Goal: Task Accomplishment & Management: Use online tool/utility

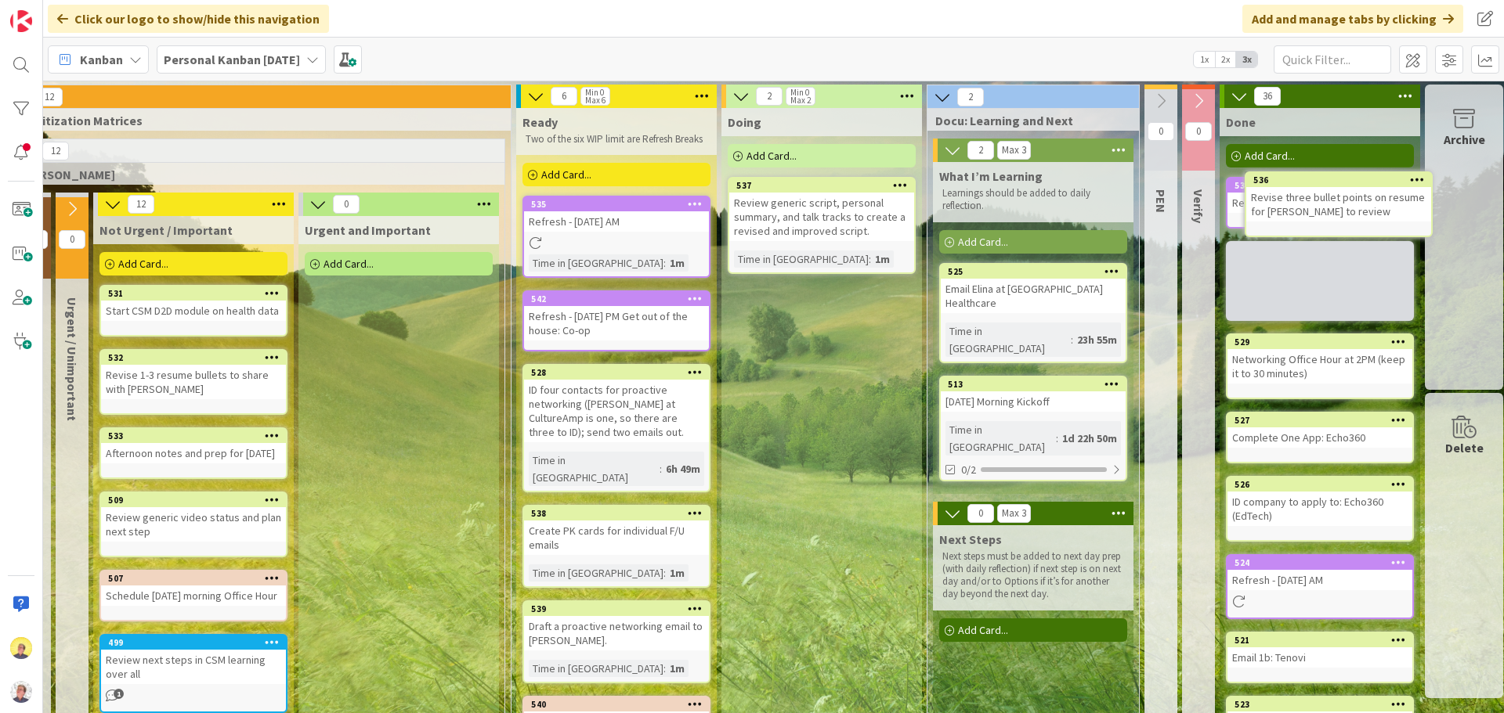
scroll to position [0, 583]
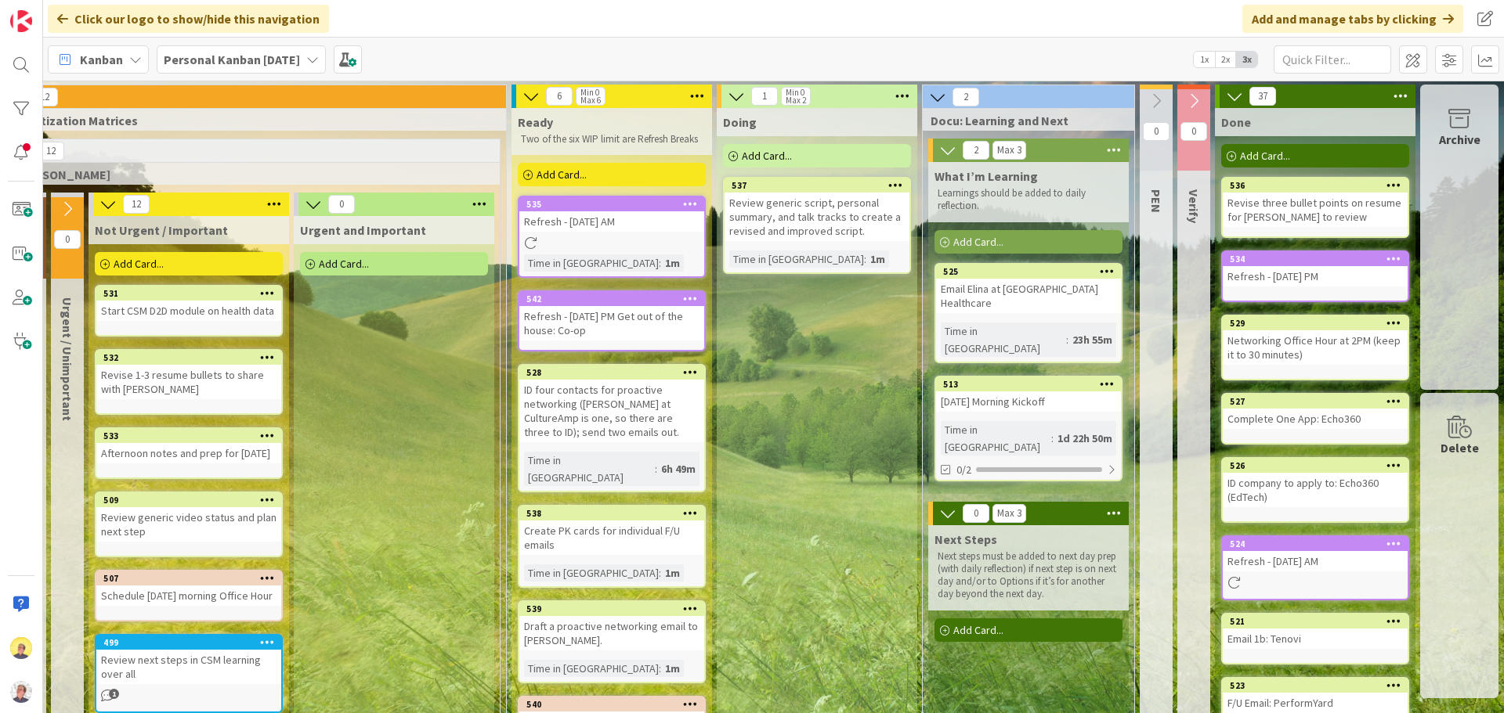
click at [786, 157] on div "Add Card..." at bounding box center [817, 155] width 188 height 23
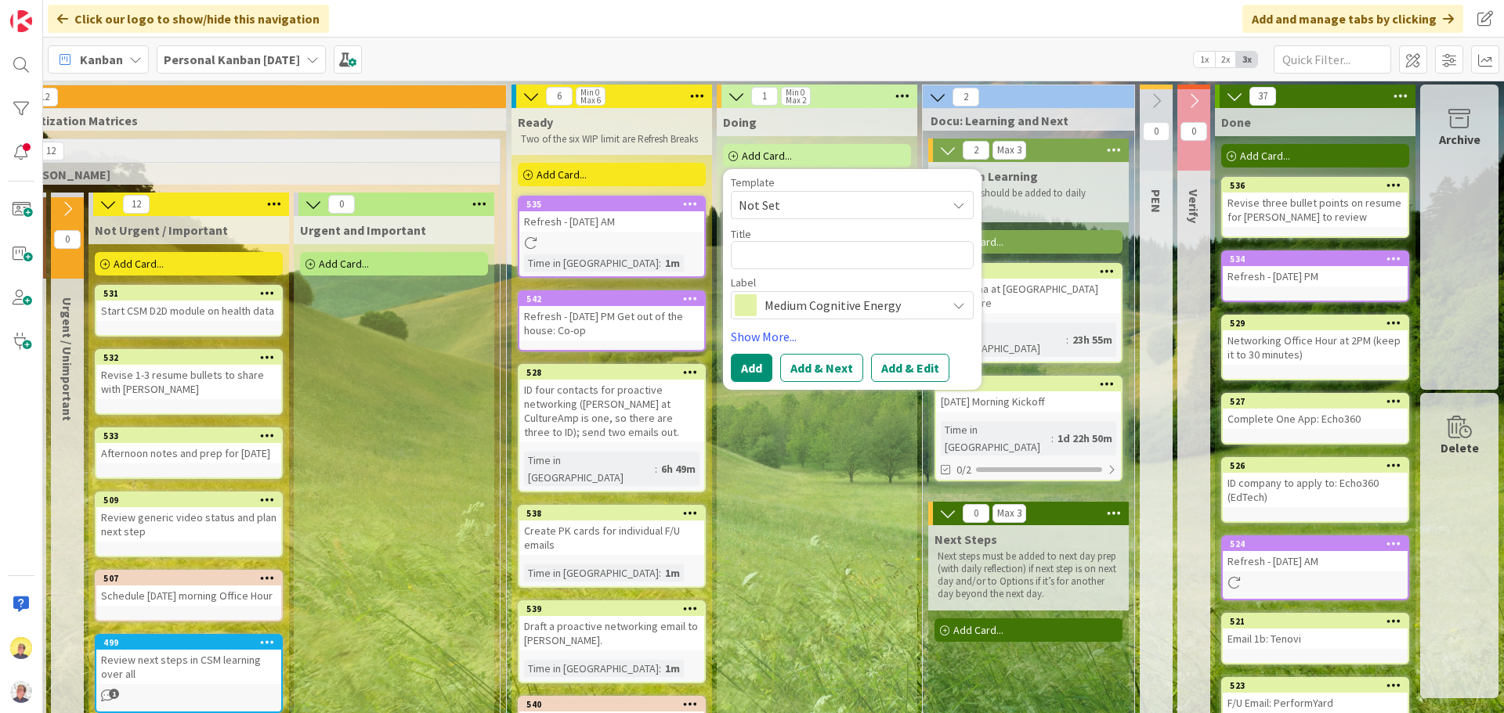
type textarea "x"
type textarea "S"
type textarea "x"
type textarea "St"
type textarea "x"
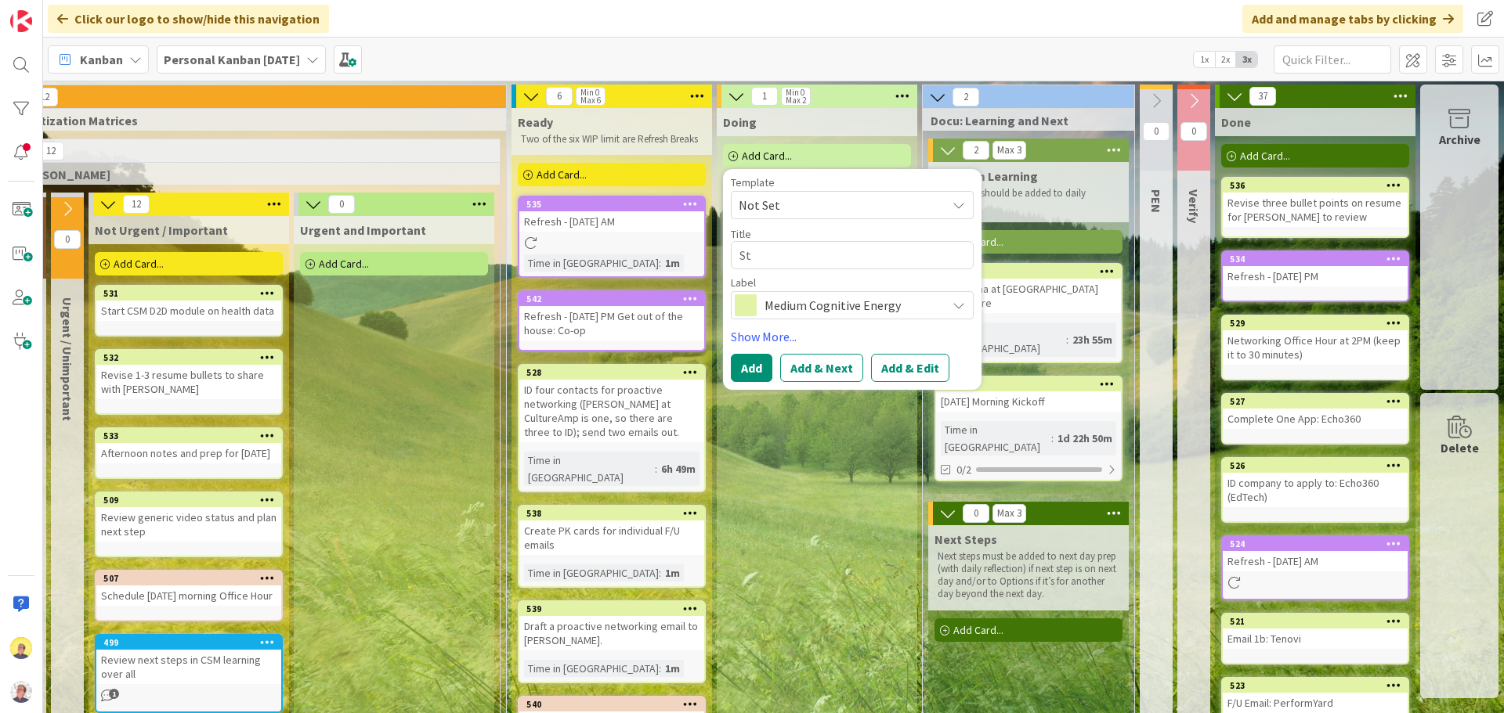
type textarea "Sta"
type textarea "x"
type textarea "Star"
type textarea "x"
type textarea "Start"
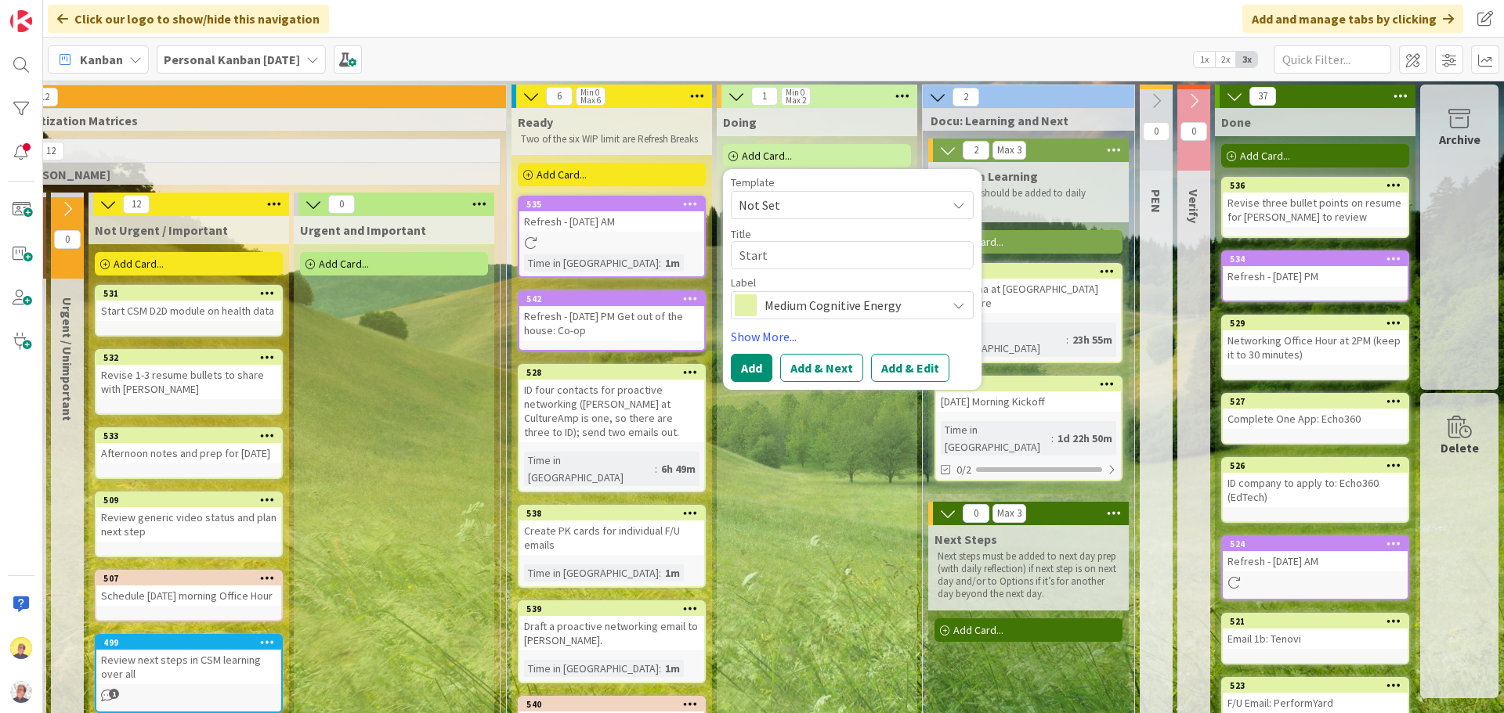
type textarea "x"
type textarea "Start"
type textarea "x"
type textarea "Start U"
type textarea "x"
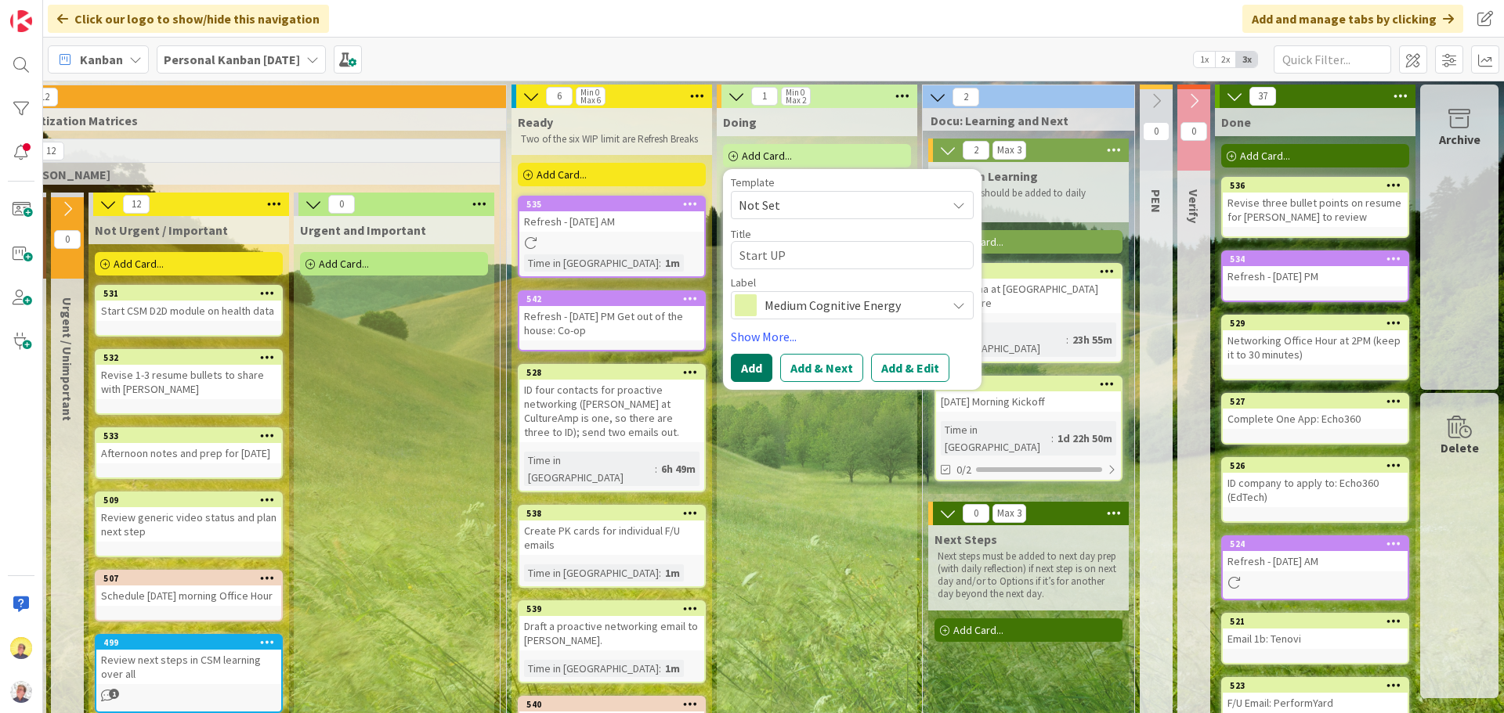
type textarea "Start UP"
click at [742, 374] on button "Add" at bounding box center [752, 368] width 42 height 28
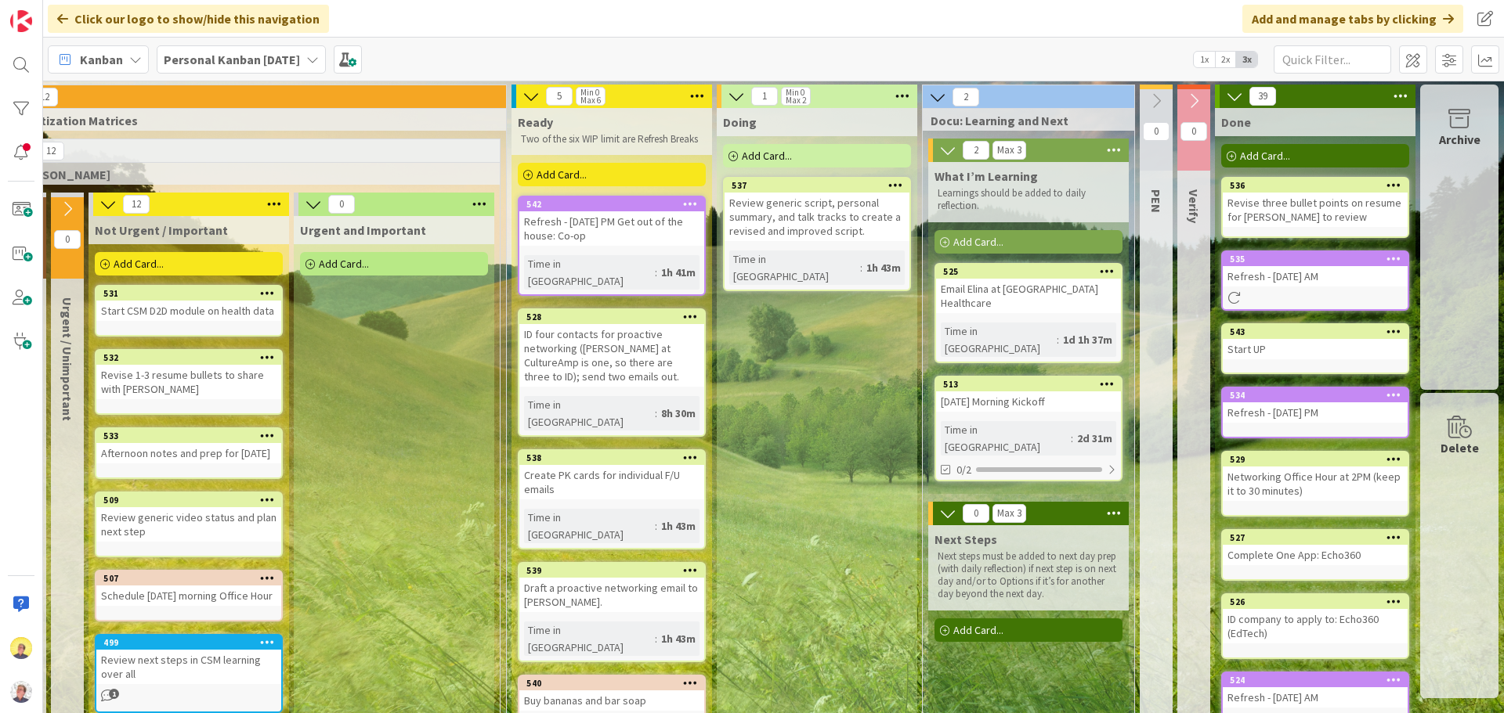
click at [782, 157] on div "Add Card..." at bounding box center [817, 155] width 188 height 23
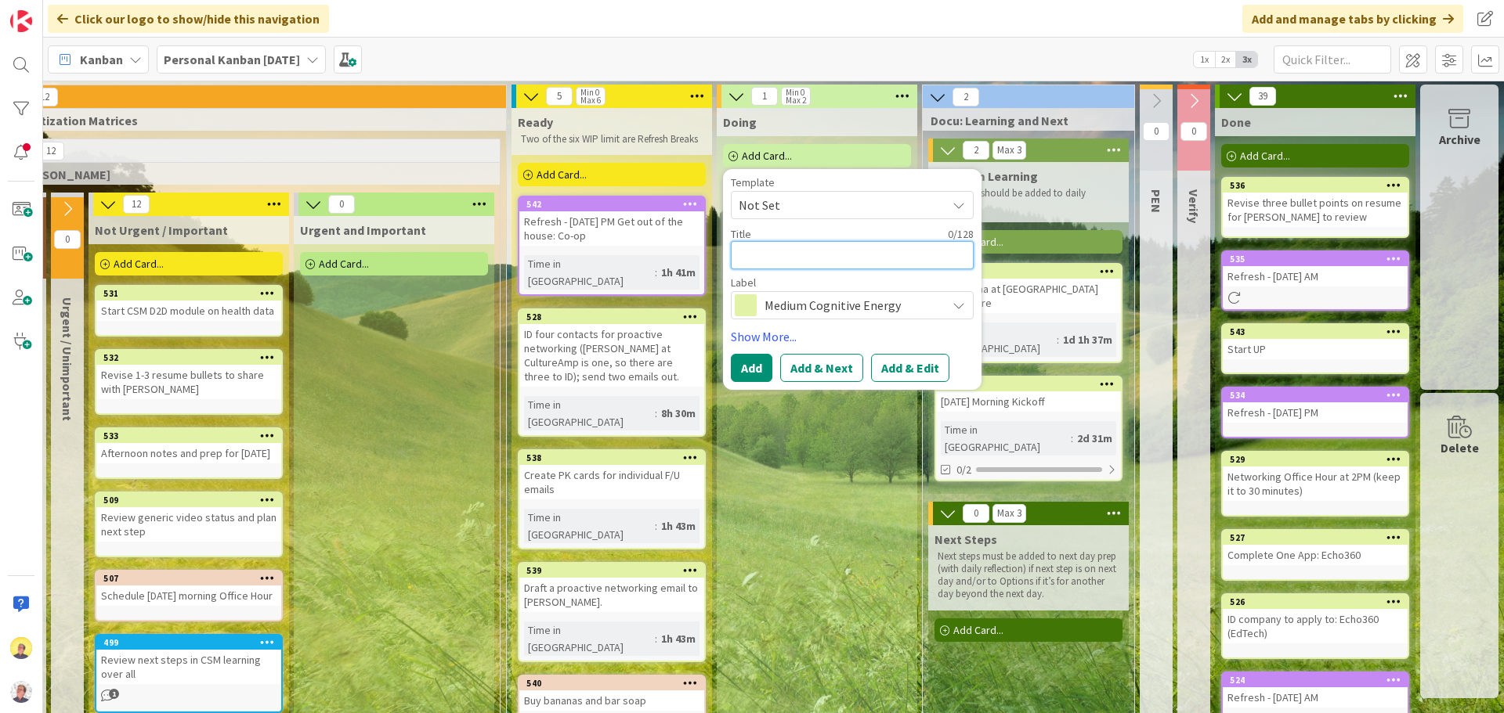
type textarea "x"
type textarea "M"
type textarea "x"
type textarea "Mo"
type textarea "x"
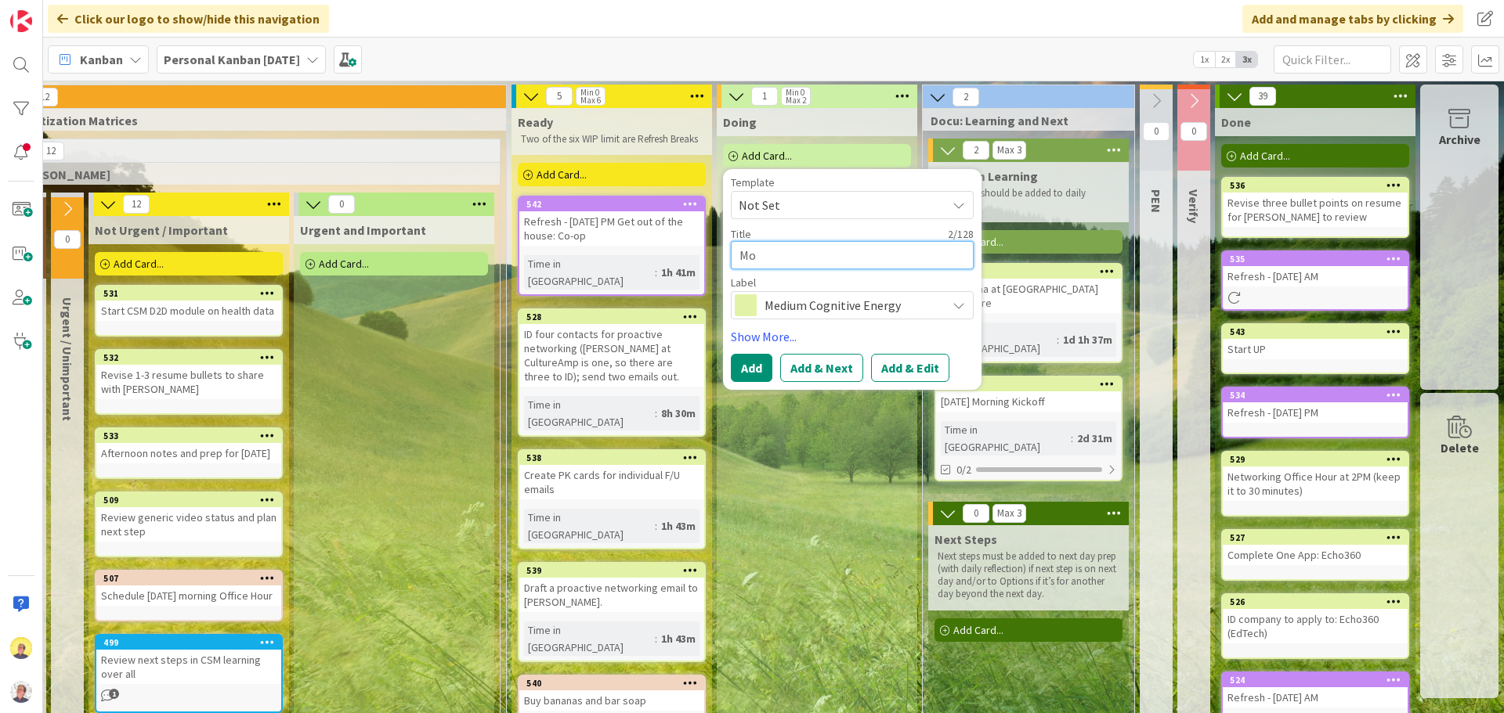
type textarea "Mor"
type textarea "x"
type textarea "Morn"
type textarea "x"
type textarea "Morni"
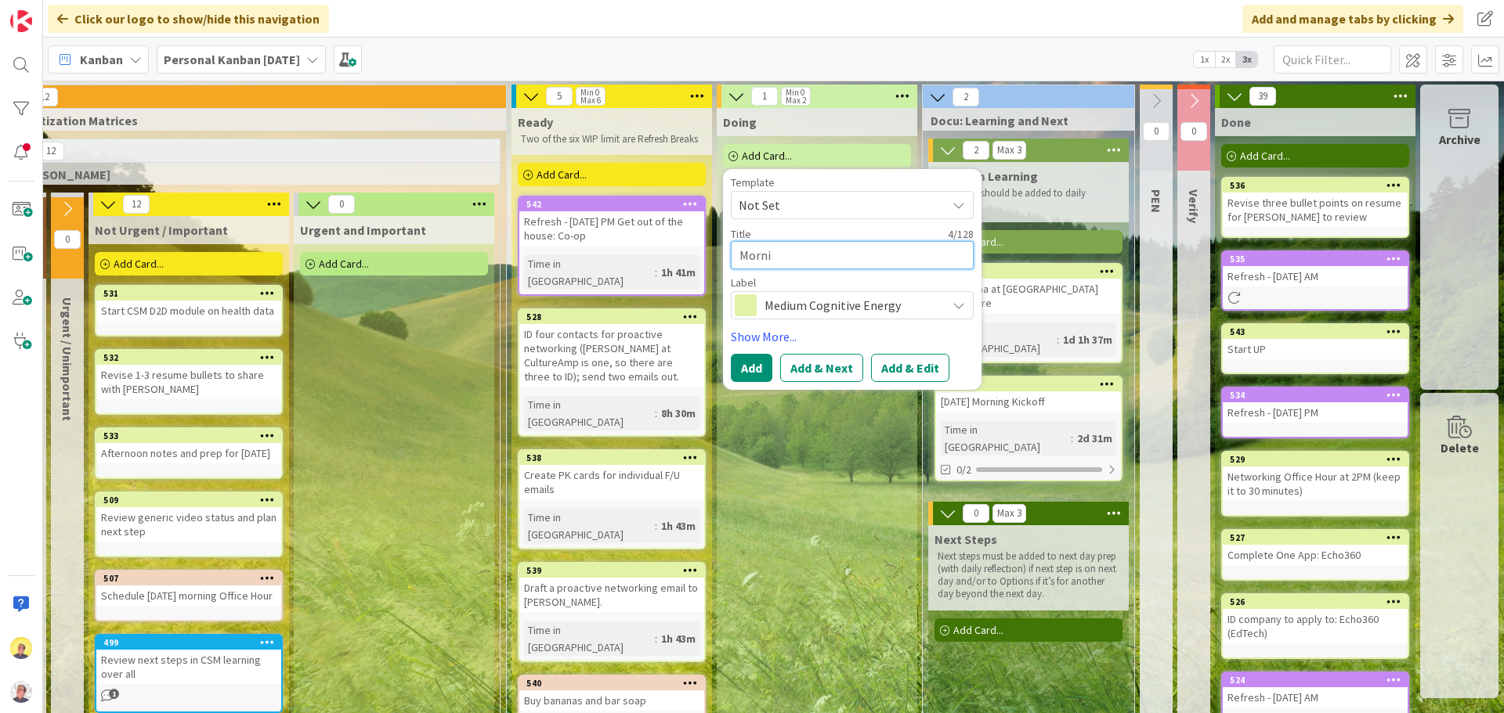
type textarea "x"
type textarea "Mornit"
type textarea "x"
type textarea "Mornitn"
type textarea "x"
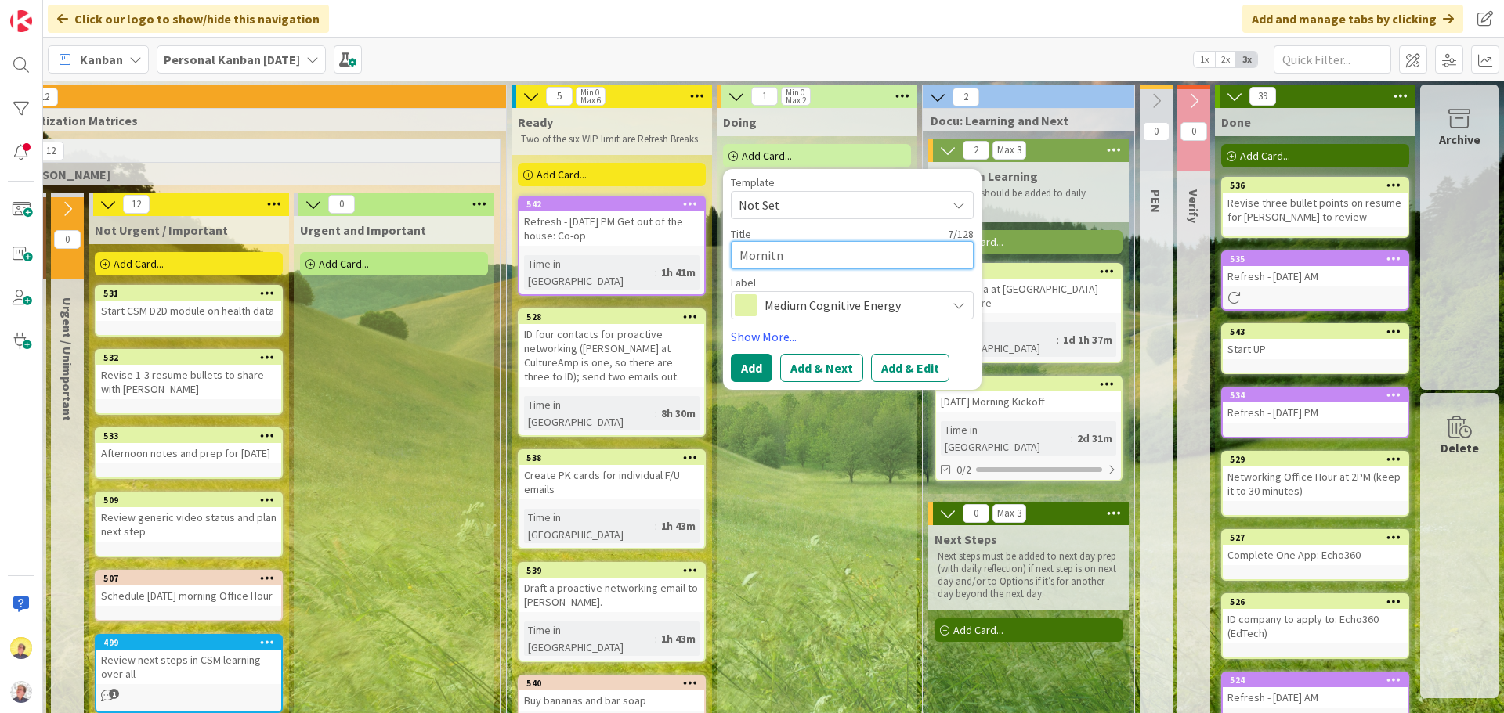
type textarea "Mornitn"
type textarea "x"
type textarea "Mornitn"
type textarea "x"
type textarea "Mornit"
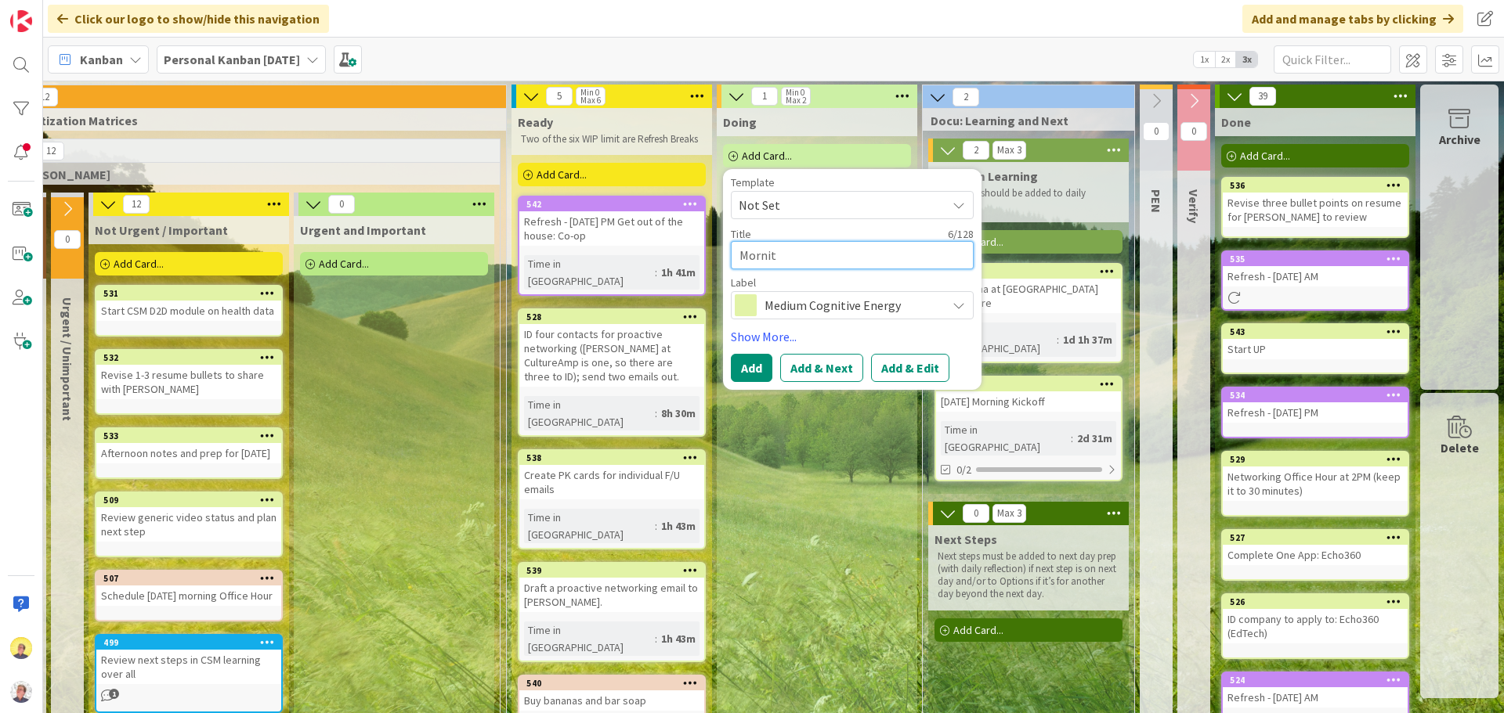
type textarea "x"
type textarea "Morni"
type textarea "x"
type textarea "Mornin"
type textarea "x"
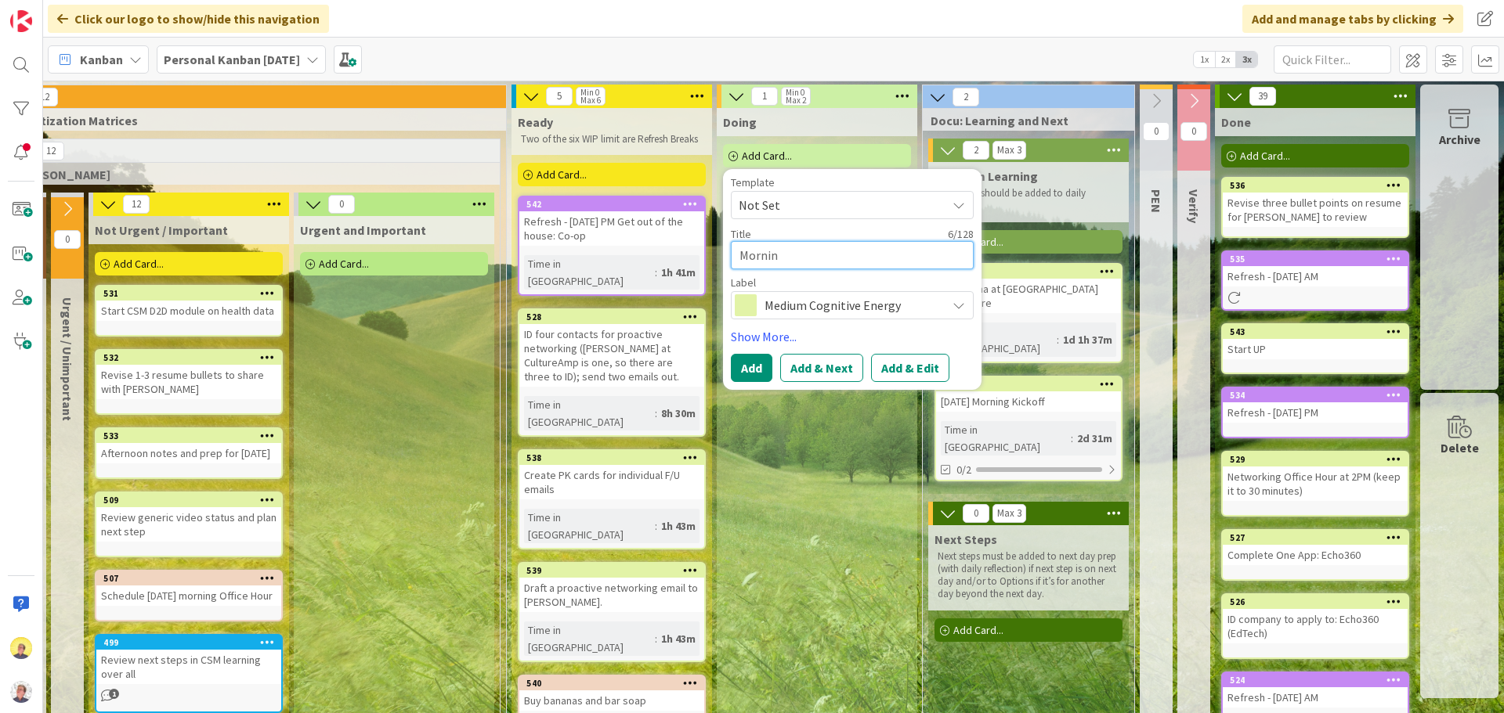
type textarea "Morning"
type textarea "x"
type textarea "Morning"
type textarea "x"
type textarea "Morning N"
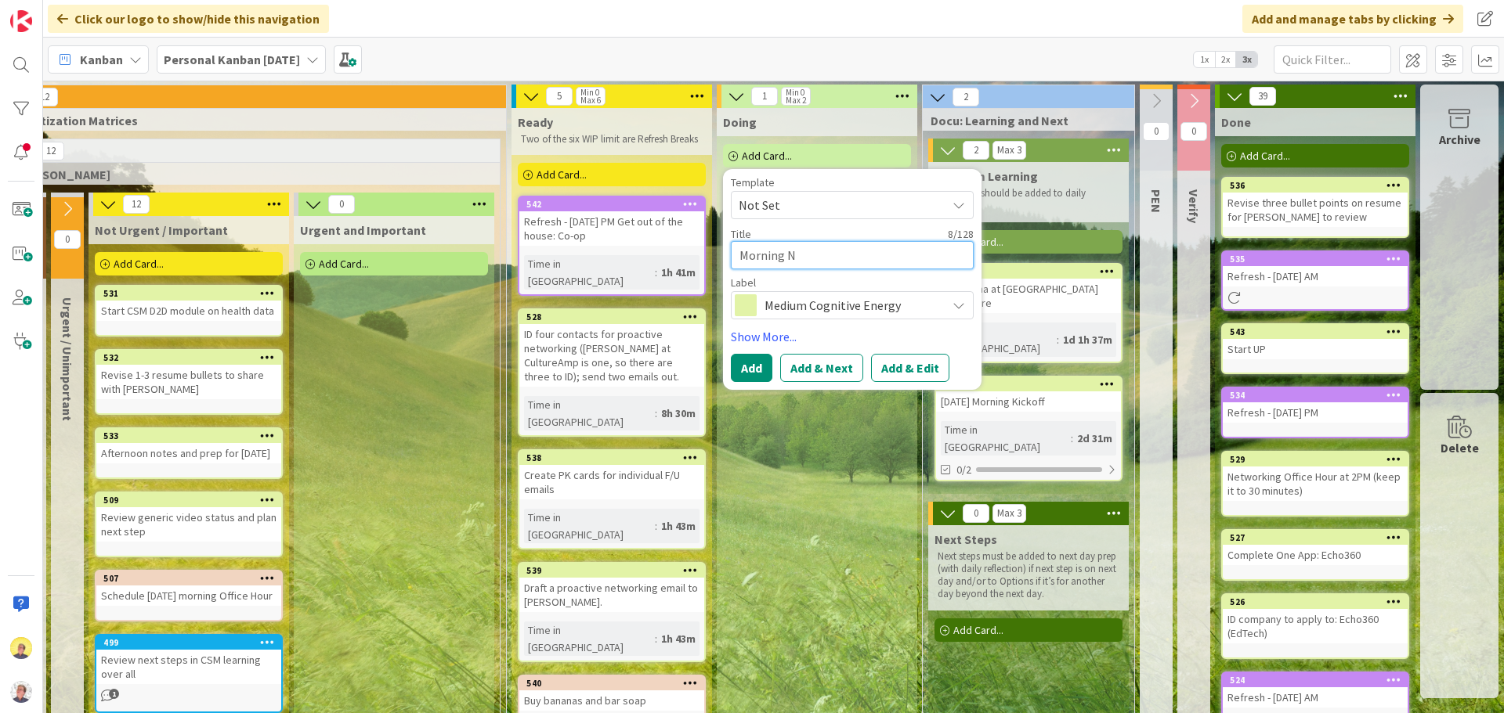
type textarea "x"
type textarea "Morning No"
type textarea "x"
type textarea "Morning Not"
type textarea "x"
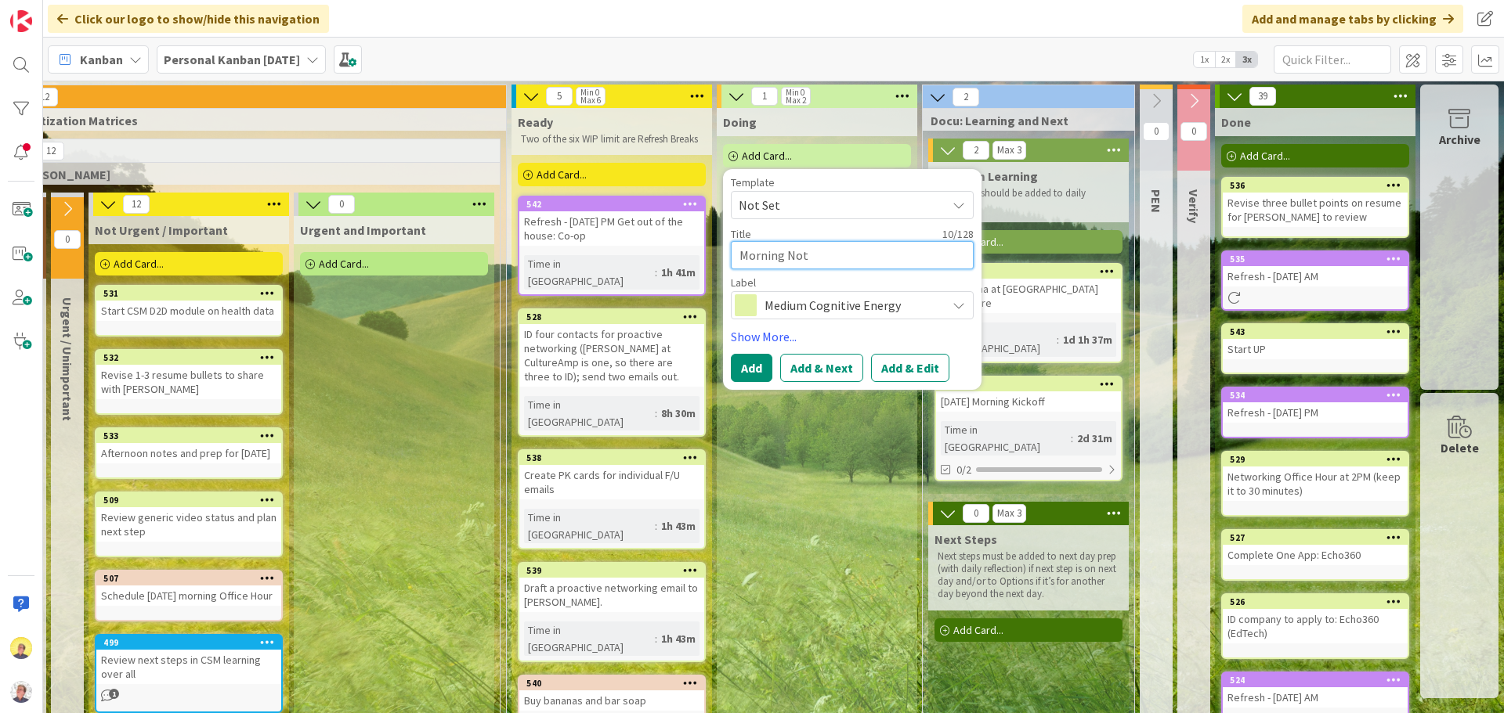
type textarea "Morning Noti"
type textarea "x"
type textarea "Morning Notio"
type textarea "x"
type textarea "Morning Notion"
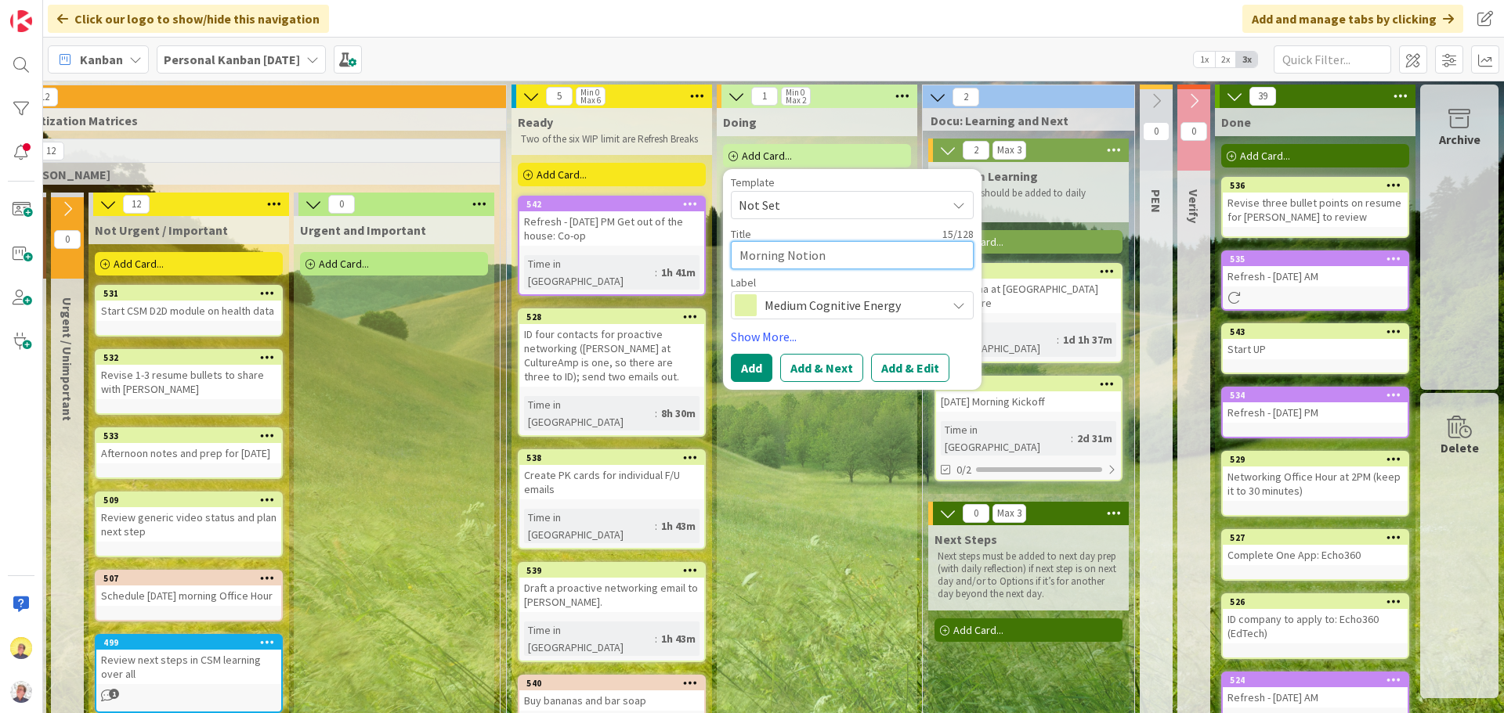
type textarea "x"
type textarea "Morning Notion W"
type textarea "x"
type textarea "Morning Notion Wr"
type textarea "x"
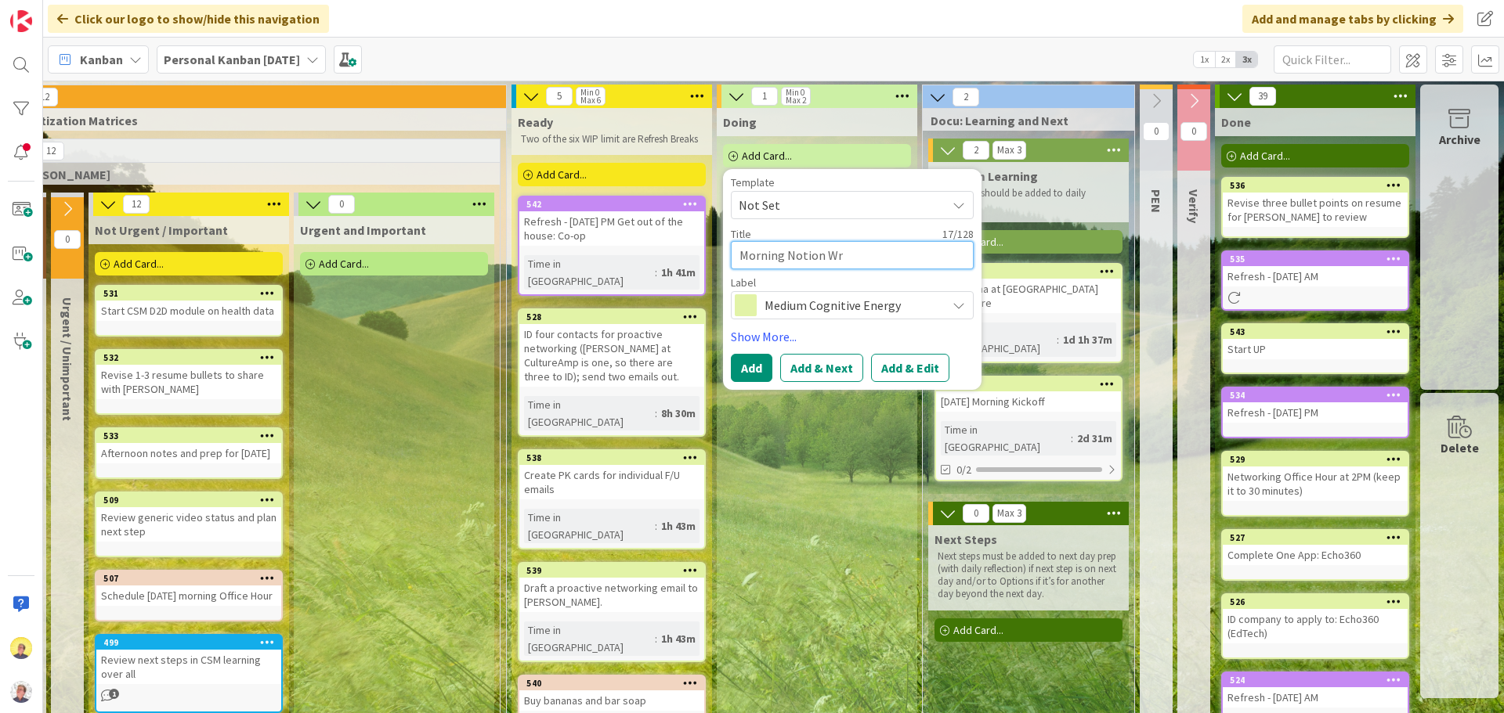
type textarea "Morning Notion Wri"
type textarea "x"
type textarea "Morning Notion Writ"
type textarea "x"
type textarea "Morning Notion Write"
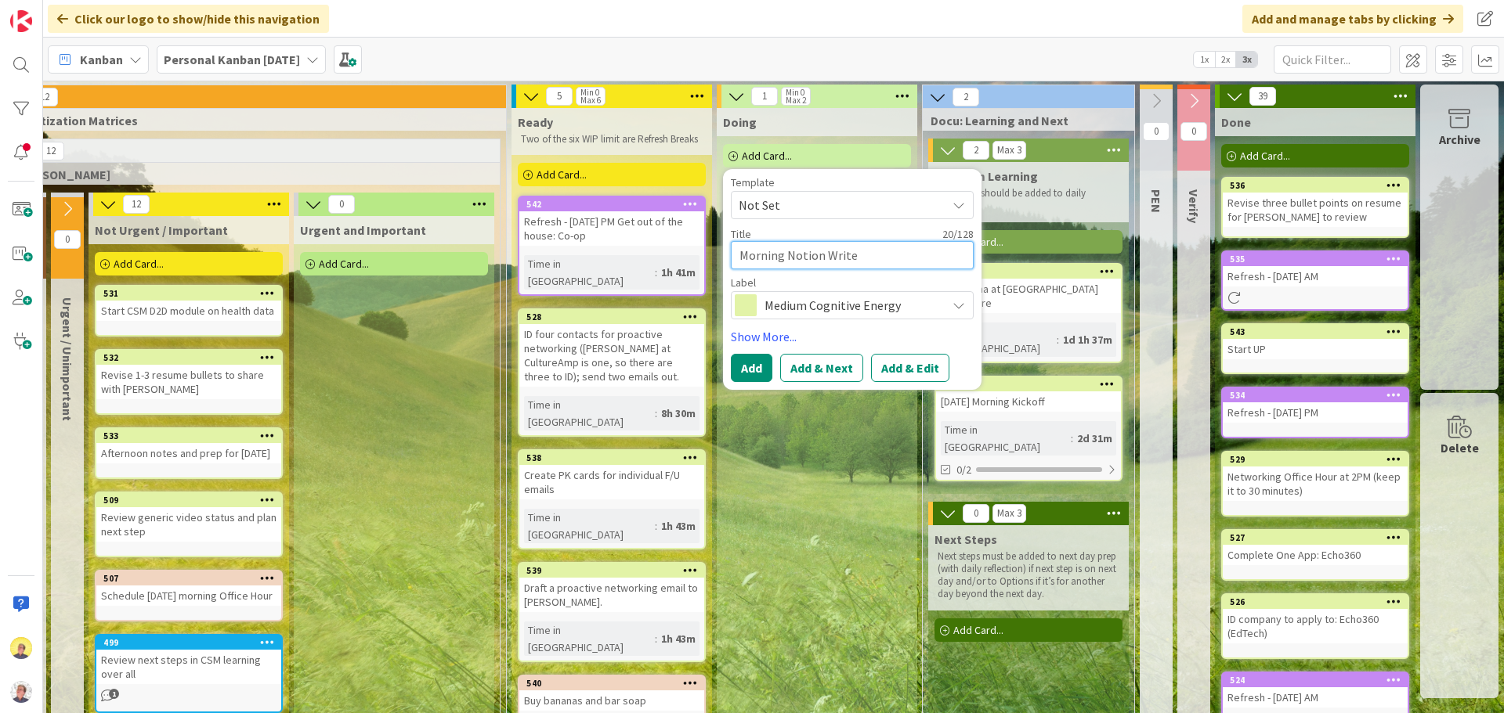
type textarea "x"
type textarea "Morning Notion Write-"
type textarea "x"
type textarea "Morning Notion Write-u"
type textarea "x"
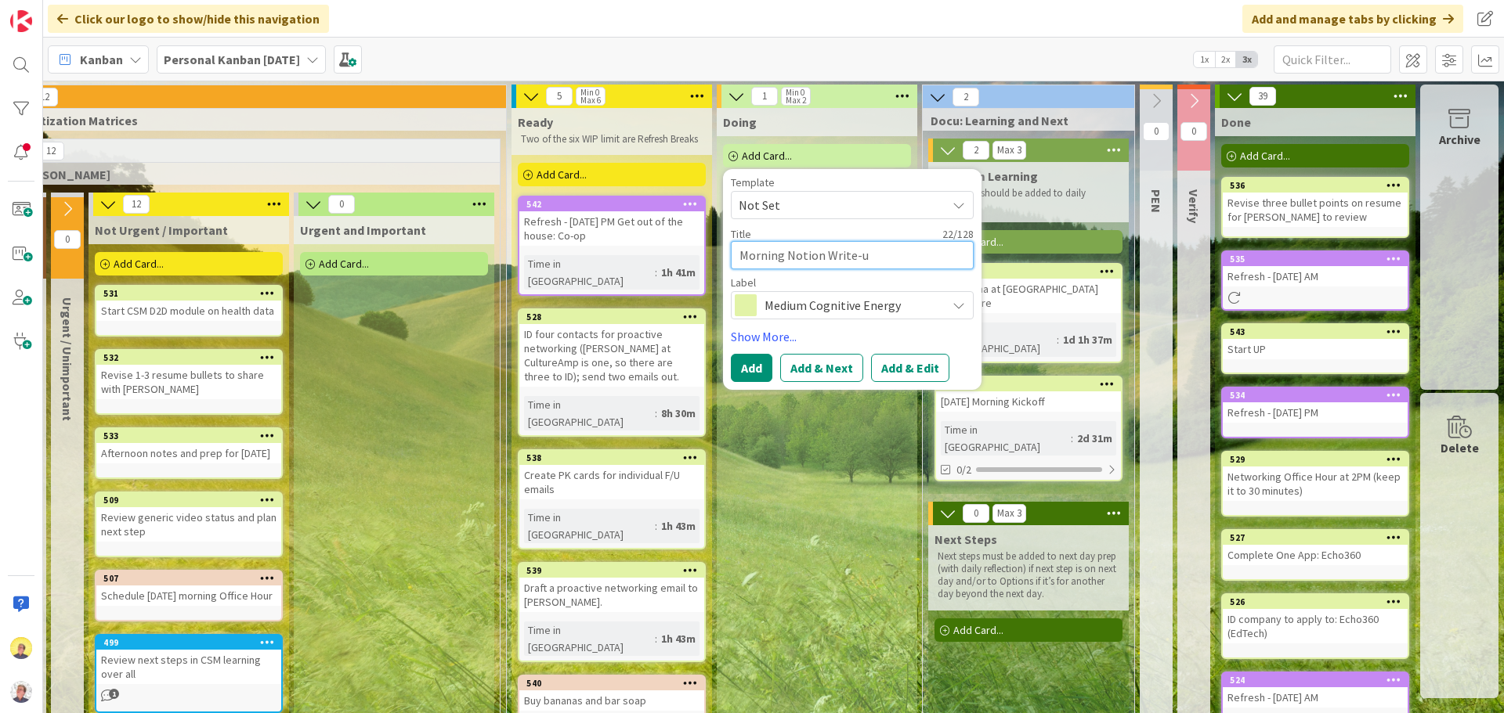
type textarea "Morning Notion Write-up"
type textarea "x"
type textarea "Morning Notion Write-u"
type textarea "x"
type textarea "Morning Notion Write-"
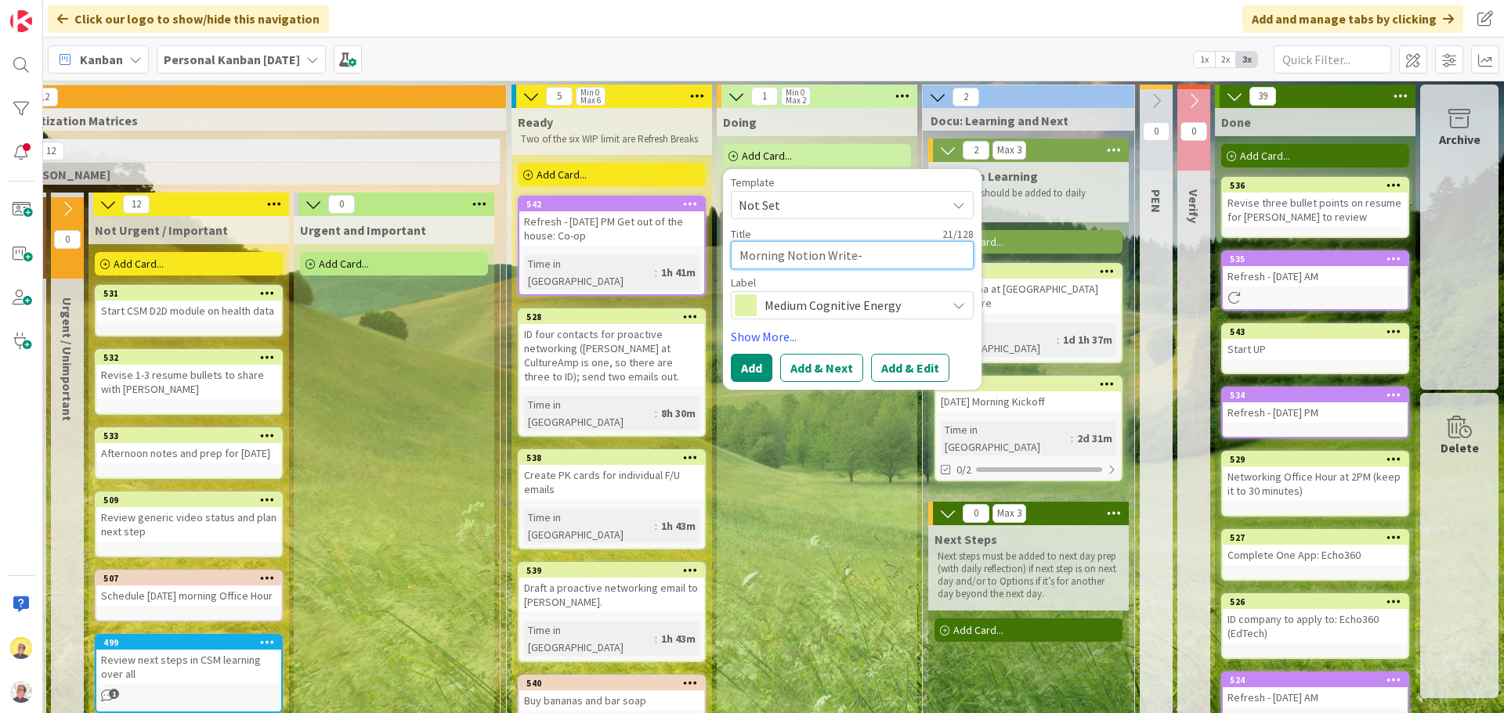
type textarea "x"
type textarea "Morning Notion Write-U"
type textarea "x"
type textarea "Morning Notion Write-Up"
click at [742, 362] on button "Add" at bounding box center [752, 368] width 42 height 28
